Goal: Information Seeking & Learning: Find contact information

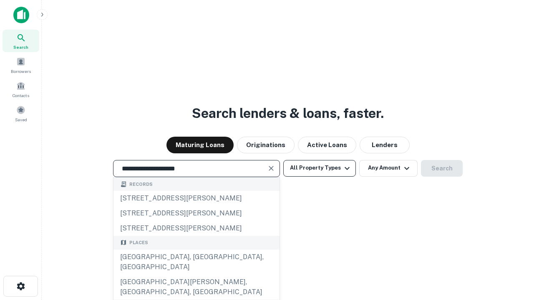
click at [196, 275] on div "[GEOGRAPHIC_DATA], [GEOGRAPHIC_DATA], [GEOGRAPHIC_DATA]" at bounding box center [196, 262] width 166 height 25
type input "**********"
click at [319, 168] on button "All Property Types" at bounding box center [319, 168] width 73 height 17
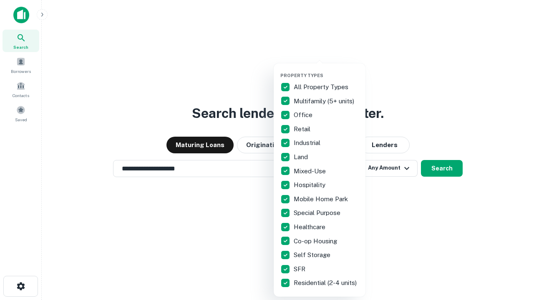
click at [326, 70] on button "button" at bounding box center [326, 70] width 92 height 0
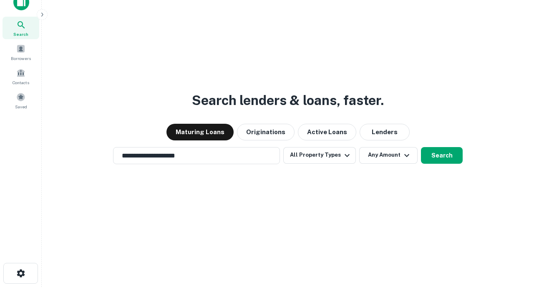
scroll to position [5, 100]
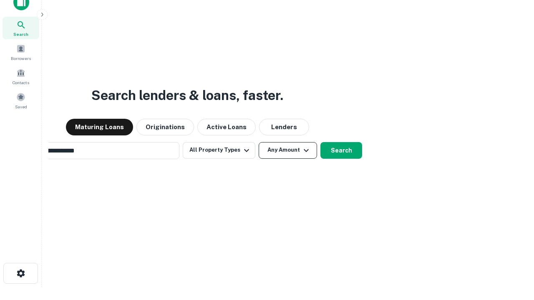
click at [259, 142] on button "Any Amount" at bounding box center [288, 150] width 58 height 17
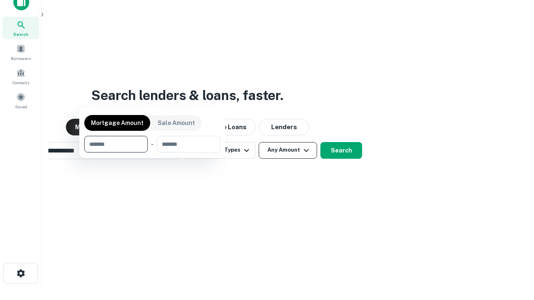
scroll to position [60, 236]
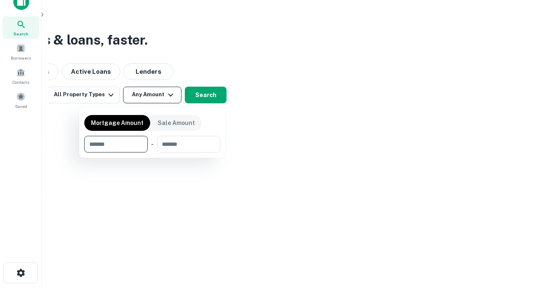
type input "*******"
click at [152, 153] on button "button" at bounding box center [152, 153] width 136 height 0
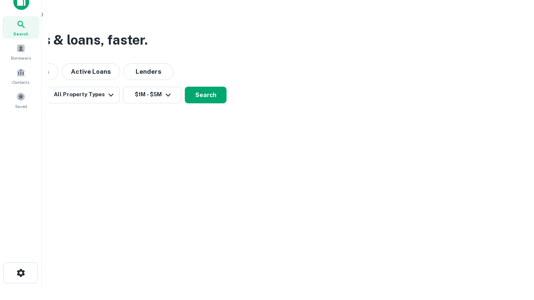
scroll to position [5, 154]
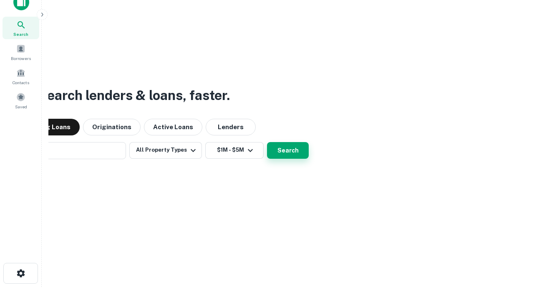
click at [267, 142] on button "Search" at bounding box center [288, 150] width 42 height 17
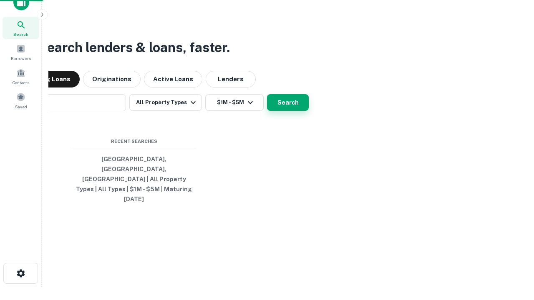
scroll to position [13, 0]
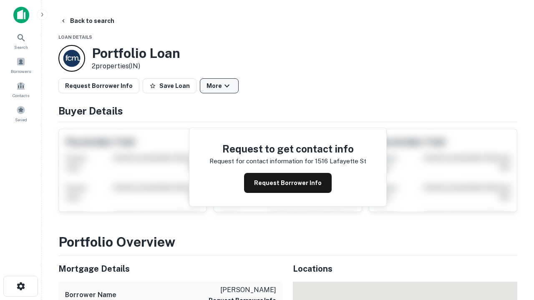
click at [219, 86] on button "More" at bounding box center [219, 85] width 39 height 15
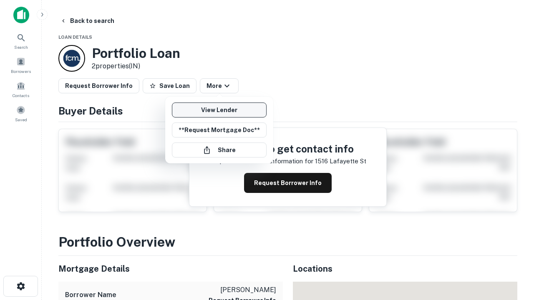
click at [219, 110] on link "View Lender" at bounding box center [219, 110] width 95 height 15
